Goal: Information Seeking & Learning: Learn about a topic

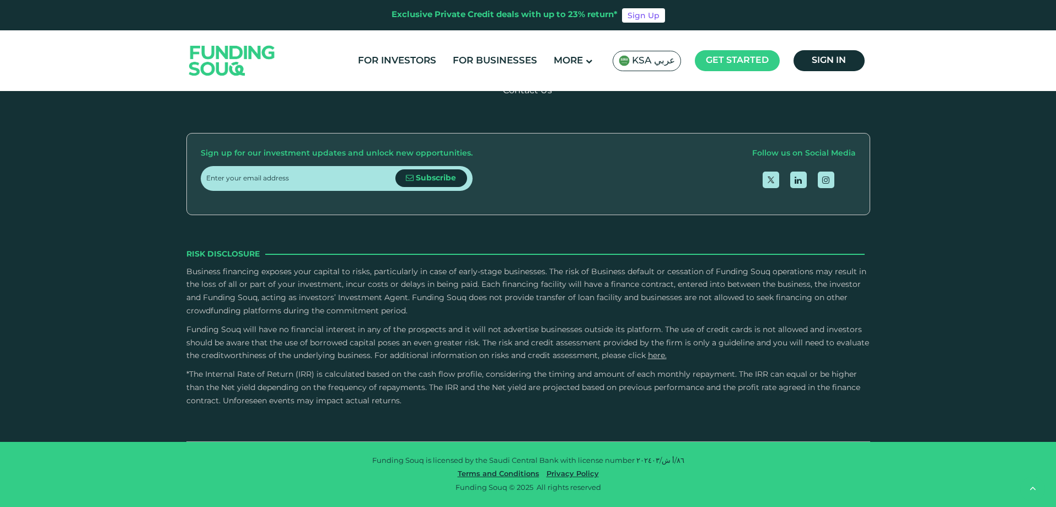
scroll to position [2074, 0]
type tc-range-slider "20000"
drag, startPoint x: 238, startPoint y: 289, endPoint x: 183, endPoint y: 287, distance: 55.8
drag, startPoint x: 221, startPoint y: 296, endPoint x: 234, endPoint y: 298, distance: 13.3
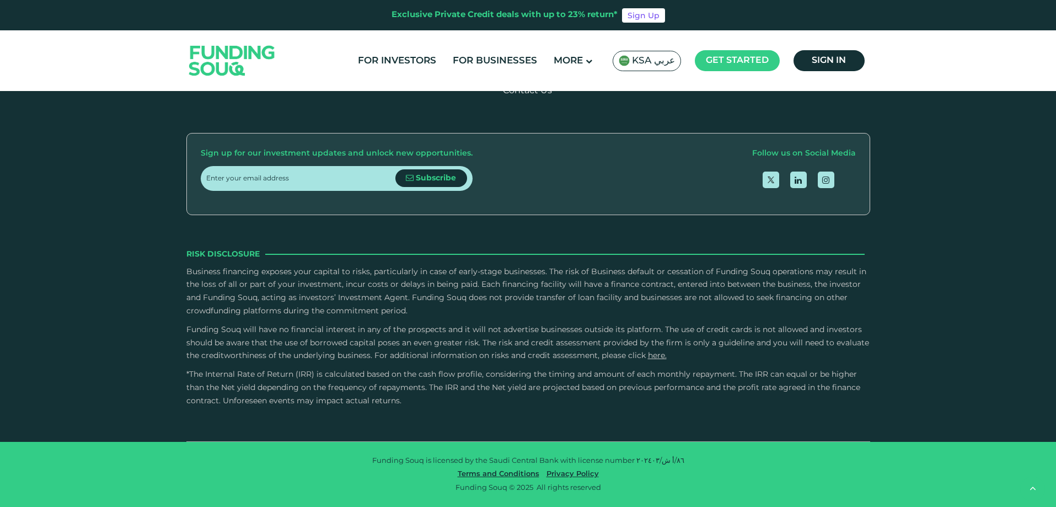
type tc-range-slider "100000"
drag, startPoint x: 559, startPoint y: 298, endPoint x: 636, endPoint y: 291, distance: 77.1
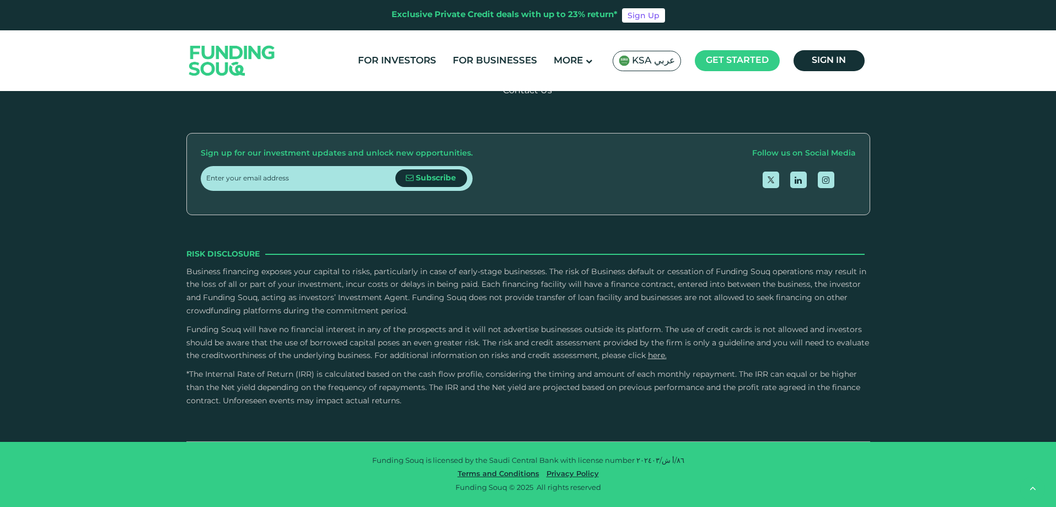
type tc-range-slider "5"
